Goal: Task Accomplishment & Management: Manage account settings

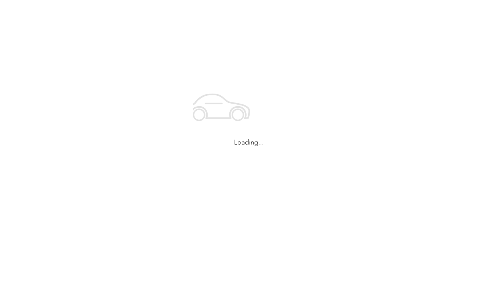
click at [106, 34] on div "Loading..." at bounding box center [249, 114] width 498 height 229
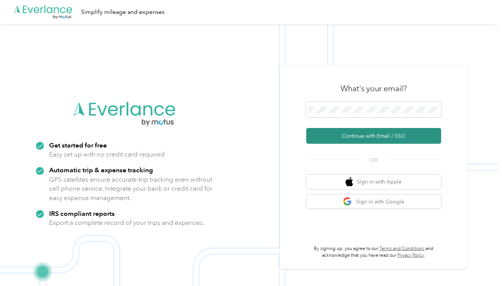
click at [376, 137] on button "Continue with Email / SSO" at bounding box center [373, 136] width 135 height 16
click at [376, 136] on button "Continue with Email / SSO" at bounding box center [373, 136] width 135 height 16
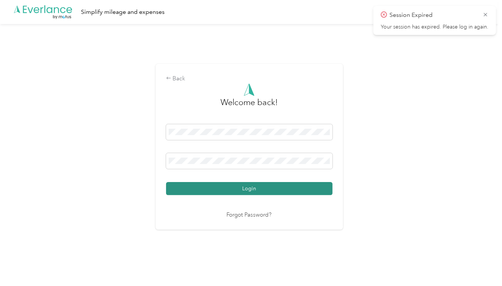
click at [251, 187] on button "Login" at bounding box center [249, 188] width 166 height 13
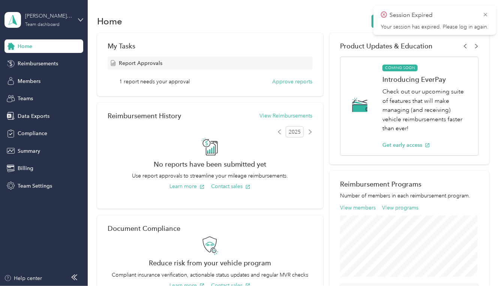
click at [38, 18] on div "[PERSON_NAME] Homes" at bounding box center [48, 16] width 47 height 8
click at [18, 80] on div "Personal dashboard" at bounding box center [83, 78] width 147 height 13
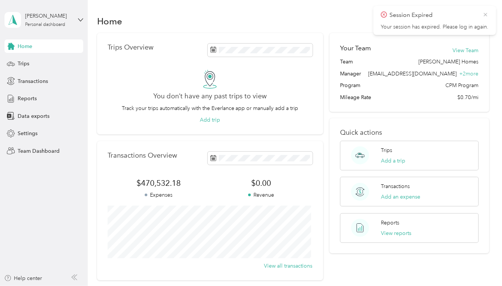
click at [485, 12] on icon at bounding box center [486, 14] width 6 height 7
click at [25, 80] on span "Transactions" at bounding box center [33, 81] width 30 height 8
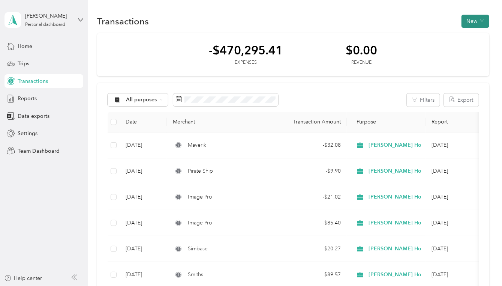
click at [468, 21] on button "New" at bounding box center [476, 21] width 28 height 13
click at [467, 34] on span "Expense" at bounding box center [472, 35] width 20 height 8
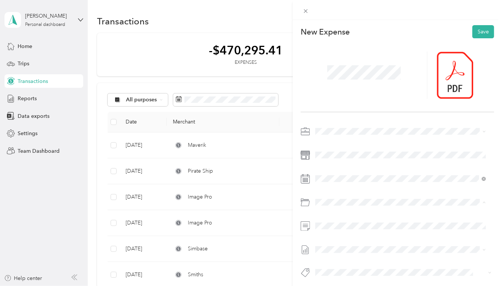
click at [377, 244] on span "Software Subscriptions & Licenses" at bounding box center [376, 244] width 81 height 6
click at [326, 215] on span "Amex" at bounding box center [329, 215] width 12 height 7
click at [475, 33] on button "Save" at bounding box center [483, 31] width 22 height 13
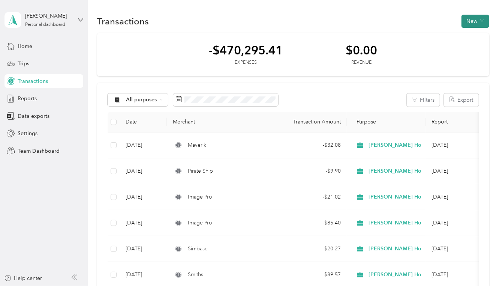
click at [466, 20] on button "New" at bounding box center [476, 21] width 28 height 13
click at [466, 35] on span "Expense" at bounding box center [472, 35] width 20 height 8
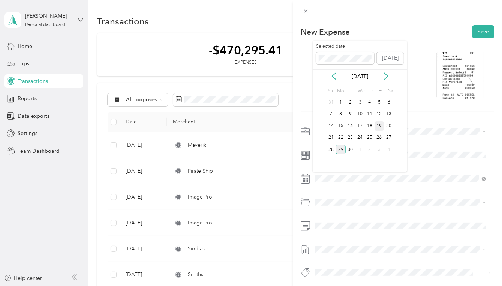
click at [379, 123] on div "19" at bounding box center [380, 125] width 10 height 9
click at [358, 232] on li "Travel Expense" at bounding box center [401, 230] width 176 height 13
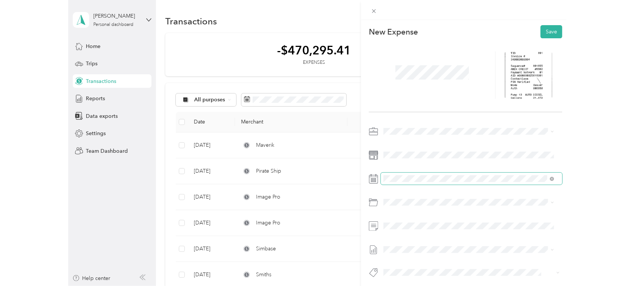
scroll to position [9, 0]
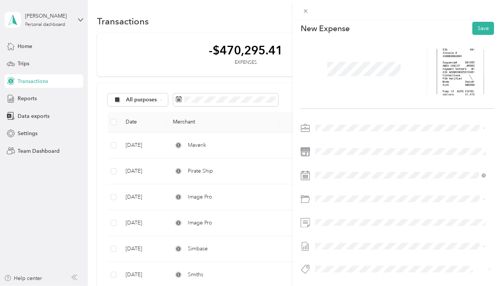
click at [327, 205] on span "Amex" at bounding box center [329, 205] width 12 height 7
click at [477, 22] on button "Save" at bounding box center [483, 26] width 22 height 13
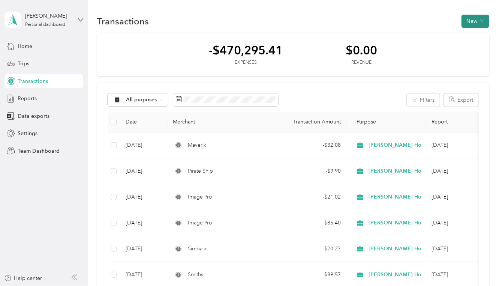
click at [469, 20] on button "New" at bounding box center [476, 21] width 28 height 13
click at [469, 35] on span "Expense" at bounding box center [472, 35] width 20 height 8
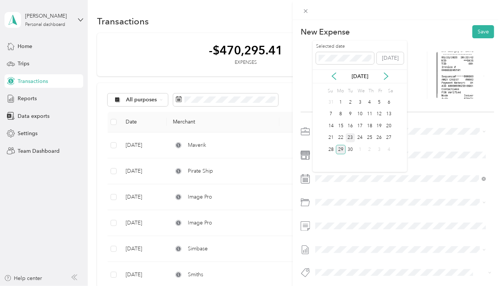
click at [349, 136] on div "23" at bounding box center [351, 137] width 10 height 9
click at [361, 230] on span "Travel Expense" at bounding box center [354, 231] width 36 height 6
click at [328, 214] on span "Amex" at bounding box center [329, 215] width 12 height 7
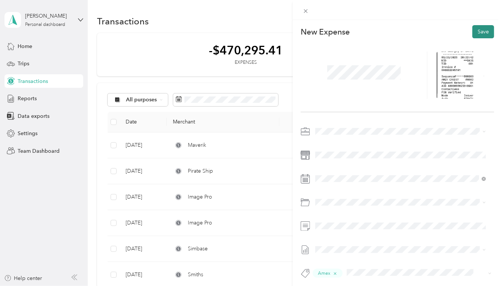
click at [477, 31] on button "Save" at bounding box center [483, 31] width 22 height 13
click at [304, 10] on icon at bounding box center [306, 11] width 6 height 6
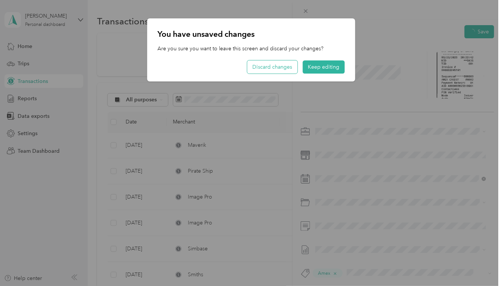
click at [268, 67] on button "Discard changes" at bounding box center [272, 66] width 50 height 13
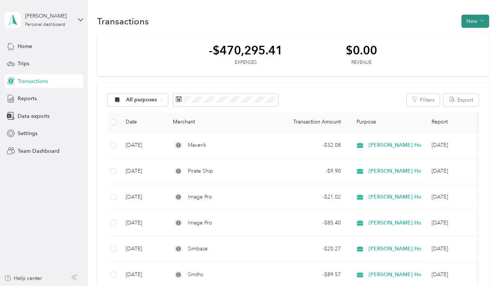
click at [469, 20] on button "New" at bounding box center [476, 21] width 28 height 13
click at [468, 35] on span "Expense" at bounding box center [472, 35] width 20 height 8
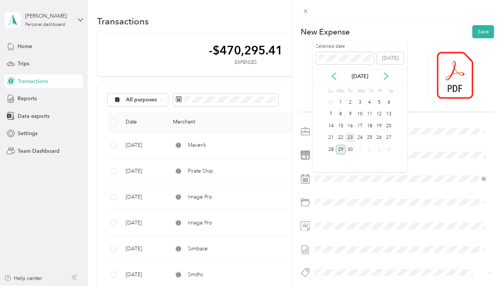
click at [352, 136] on div "23" at bounding box center [351, 137] width 10 height 9
click at [361, 231] on span "Travel Expense" at bounding box center [354, 231] width 36 height 6
click at [329, 214] on span "Amex" at bounding box center [329, 215] width 12 height 7
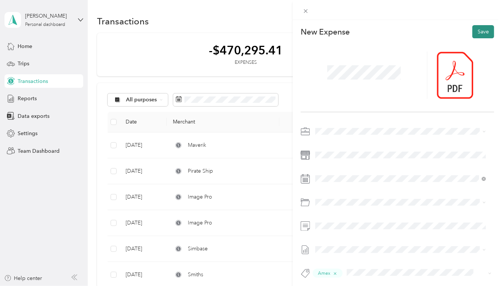
click at [476, 31] on button "Save" at bounding box center [483, 31] width 22 height 13
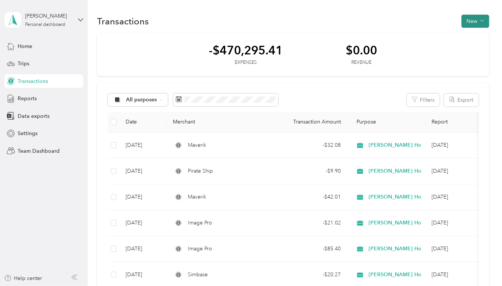
click at [468, 20] on button "New" at bounding box center [476, 21] width 28 height 13
click at [469, 36] on span "Expense" at bounding box center [472, 35] width 20 height 8
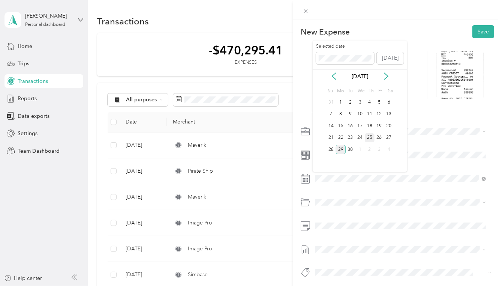
click at [370, 136] on div "25" at bounding box center [370, 137] width 10 height 9
click at [353, 229] on span "Travel Expense" at bounding box center [354, 231] width 36 height 6
click at [329, 214] on span "Amex" at bounding box center [329, 215] width 12 height 7
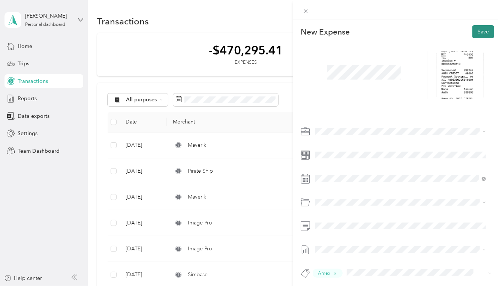
click at [475, 31] on button "Save" at bounding box center [483, 31] width 22 height 13
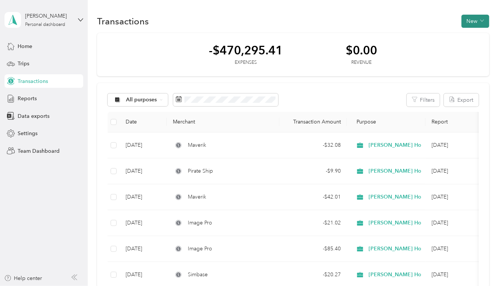
click at [468, 19] on button "New" at bounding box center [476, 21] width 28 height 13
click at [467, 34] on span "Expense" at bounding box center [472, 35] width 20 height 8
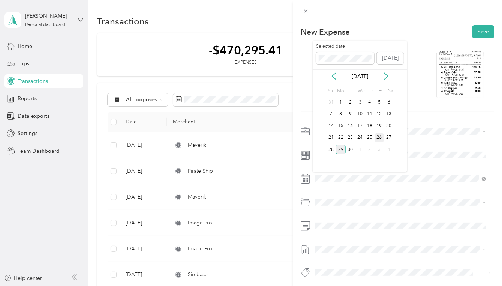
click at [379, 135] on div "26" at bounding box center [380, 137] width 10 height 9
click at [365, 244] on div "Meals, Standard (50%)" at bounding box center [410, 244] width 148 height 8
click at [328, 229] on span "Chase" at bounding box center [329, 230] width 13 height 7
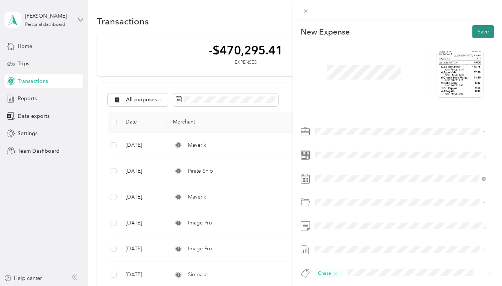
click at [475, 31] on button "Save" at bounding box center [483, 31] width 22 height 13
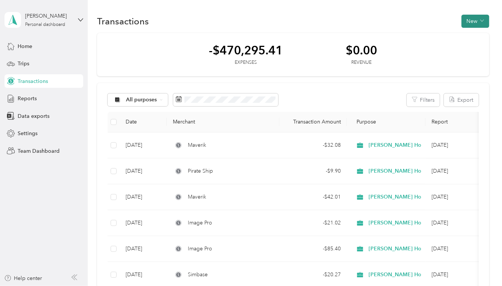
click at [470, 20] on button "New" at bounding box center [476, 21] width 28 height 13
click at [469, 35] on span "Expense" at bounding box center [472, 35] width 20 height 8
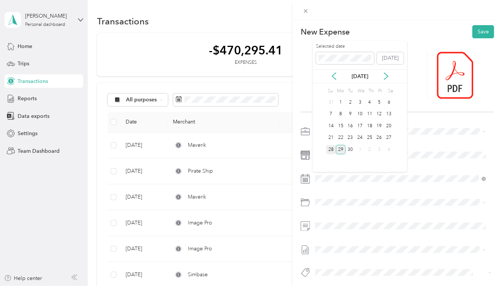
click at [330, 148] on div "28" at bounding box center [331, 149] width 10 height 9
click at [391, 230] on span "Sales, Telephone & Communications" at bounding box center [379, 231] width 87 height 6
click at [327, 215] on button "Amex" at bounding box center [329, 215] width 23 height 9
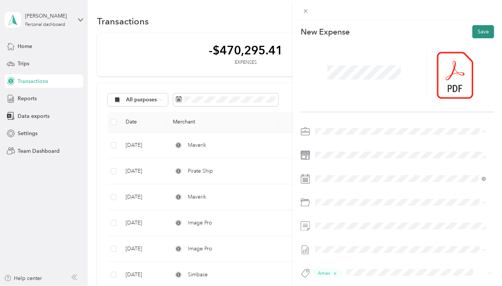
click at [477, 31] on button "Save" at bounding box center [483, 31] width 22 height 13
